Goal: Information Seeking & Learning: Learn about a topic

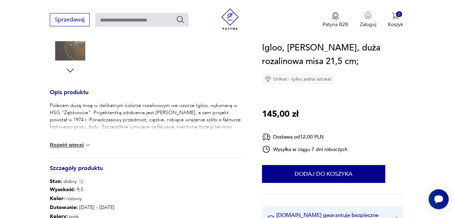
scroll to position [256, 0]
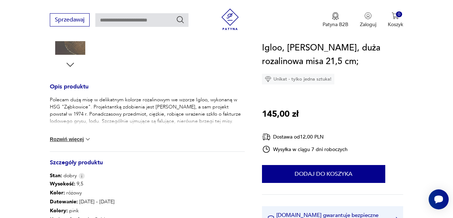
click at [69, 139] on button "Rozwiń więcej" at bounding box center [71, 139] width 42 height 7
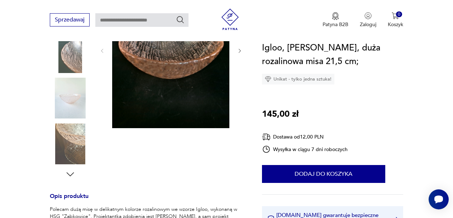
scroll to position [37, 0]
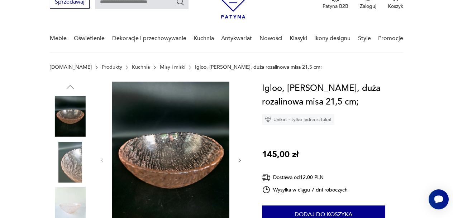
click at [240, 161] on icon "button" at bounding box center [239, 160] width 2 height 4
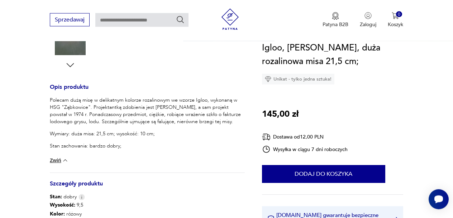
scroll to position [256, 0]
drag, startPoint x: 187, startPoint y: 150, endPoint x: 173, endPoint y: 201, distance: 52.3
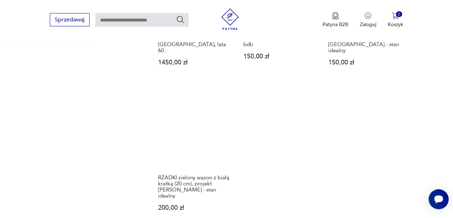
scroll to position [848, 0]
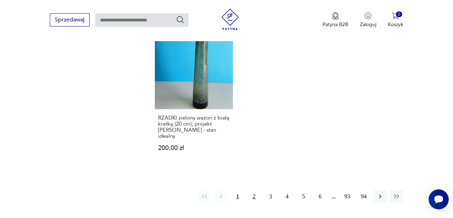
click at [254, 190] on button "2" at bounding box center [253, 196] width 13 height 13
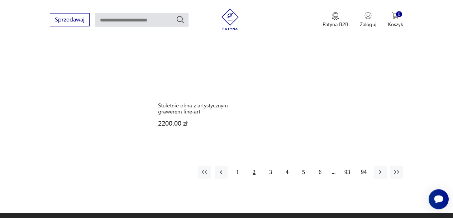
scroll to position [903, 0]
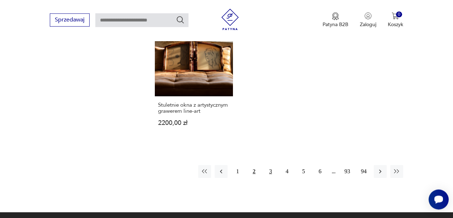
click at [270, 165] on button "3" at bounding box center [270, 171] width 13 height 13
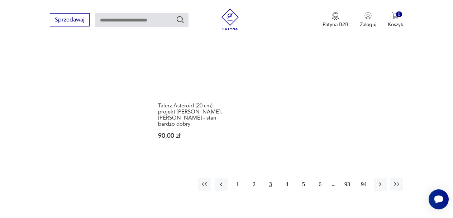
scroll to position [867, 0]
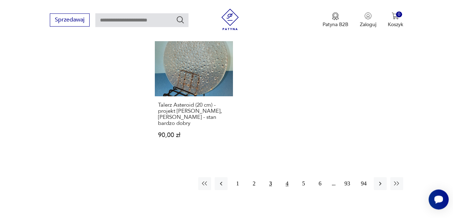
click at [288, 177] on button "4" at bounding box center [286, 183] width 13 height 13
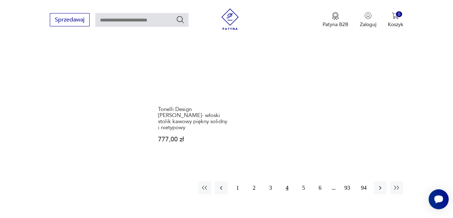
scroll to position [940, 0]
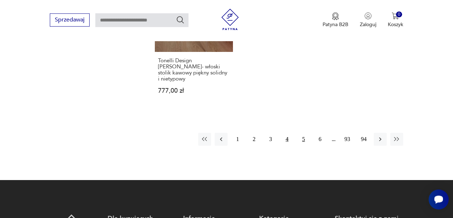
click at [301, 133] on button "5" at bounding box center [303, 139] width 13 height 13
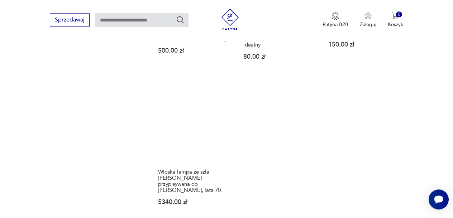
scroll to position [903, 0]
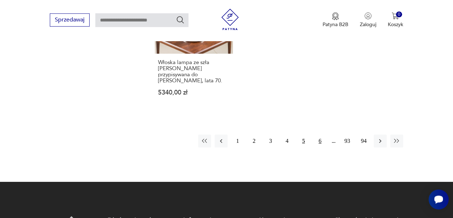
click at [322, 135] on button "6" at bounding box center [319, 141] width 13 height 13
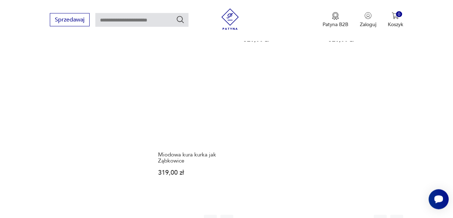
scroll to position [867, 0]
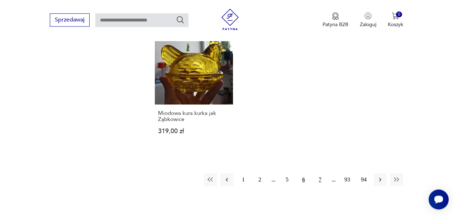
click at [319, 173] on button "7" at bounding box center [319, 179] width 13 height 13
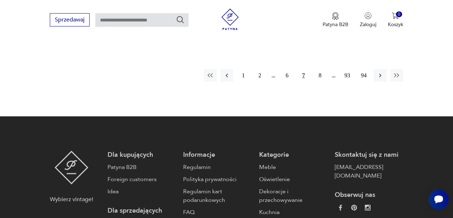
scroll to position [940, 0]
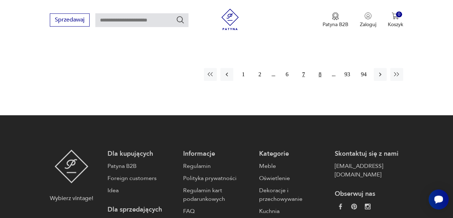
click at [320, 74] on button "8" at bounding box center [319, 74] width 13 height 13
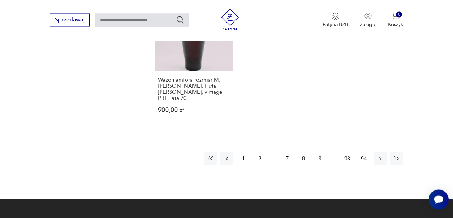
scroll to position [903, 0]
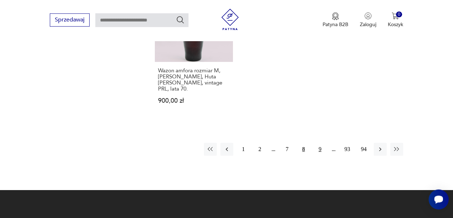
click at [320, 143] on button "9" at bounding box center [319, 149] width 13 height 13
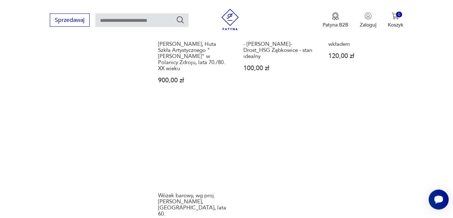
scroll to position [867, 0]
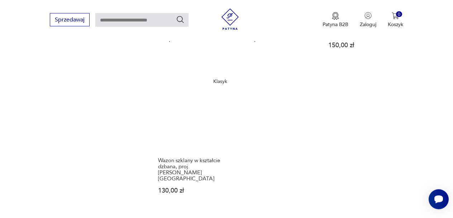
scroll to position [867, 0]
